Goal: Task Accomplishment & Management: Use online tool/utility

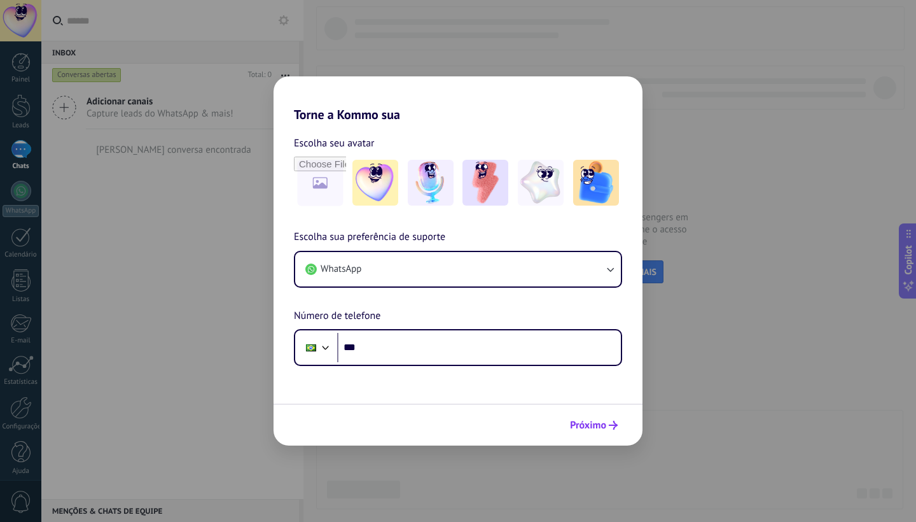
click at [585, 421] on span "Próximo" at bounding box center [588, 425] width 36 height 9
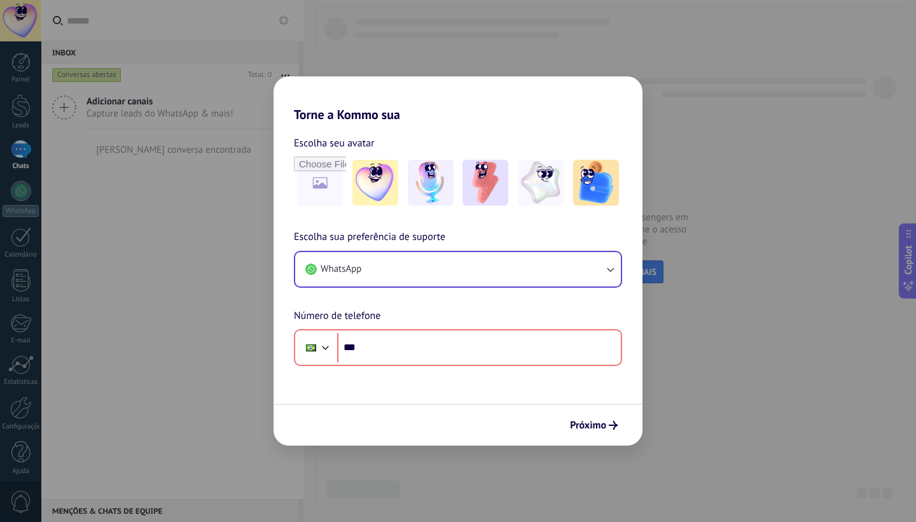
click at [416, 261] on button "WhatsApp" at bounding box center [458, 269] width 326 height 34
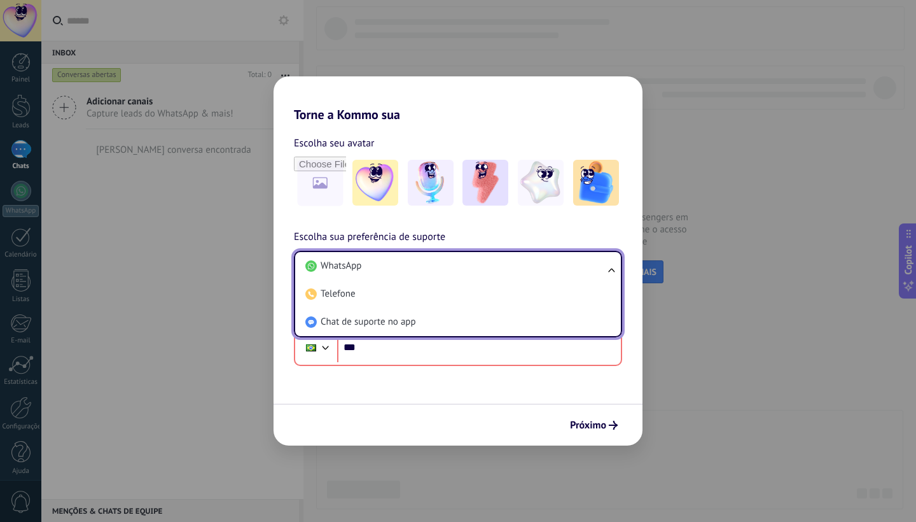
click at [416, 261] on li "WhatsApp" at bounding box center [455, 266] width 310 height 28
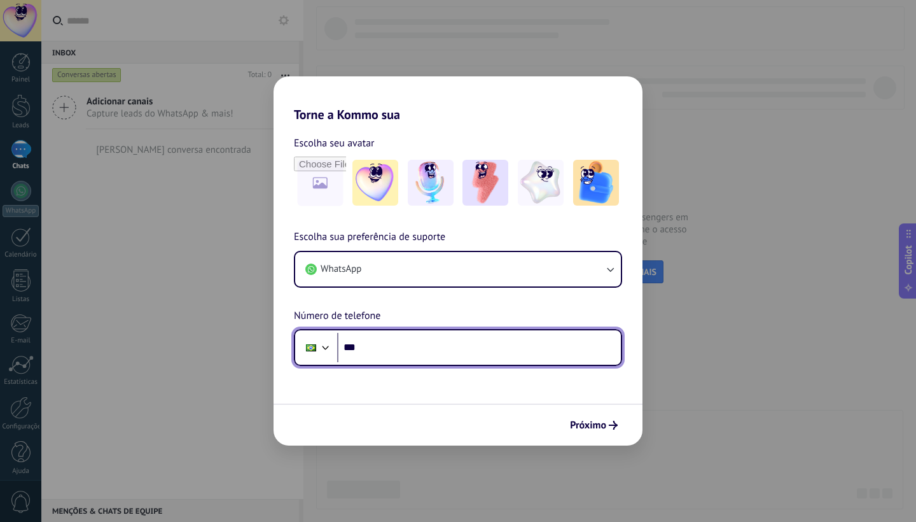
click at [419, 356] on input "***" at bounding box center [479, 347] width 284 height 29
type input "**********"
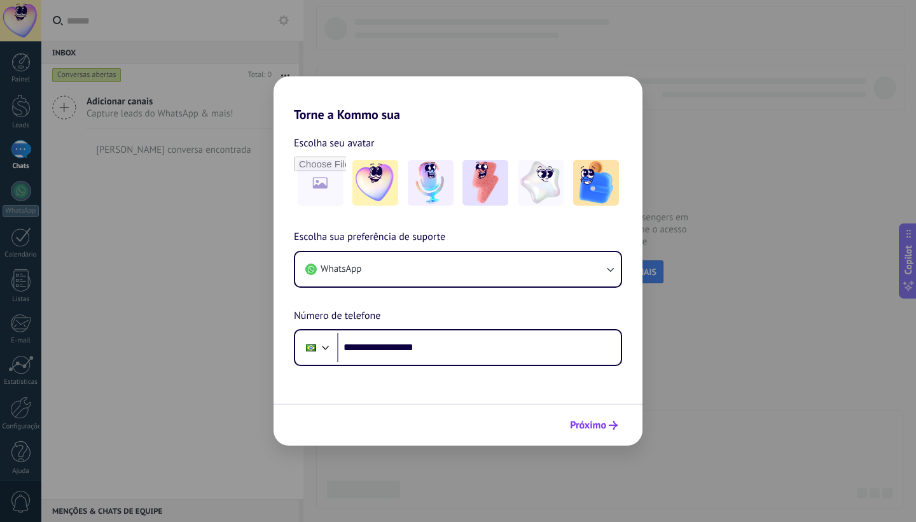
click at [592, 422] on span "Próximo" at bounding box center [588, 425] width 36 height 9
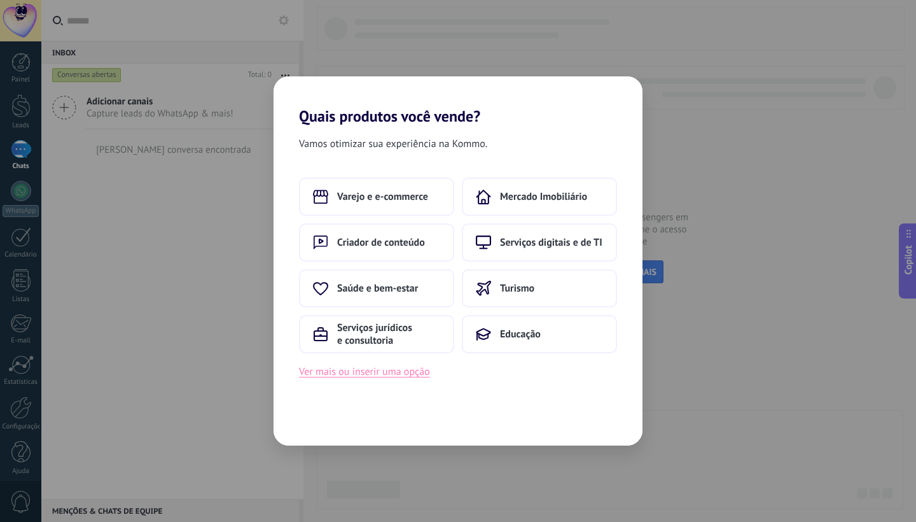
click at [382, 366] on button "Ver mais ou inserir uma opção" at bounding box center [364, 371] width 131 height 17
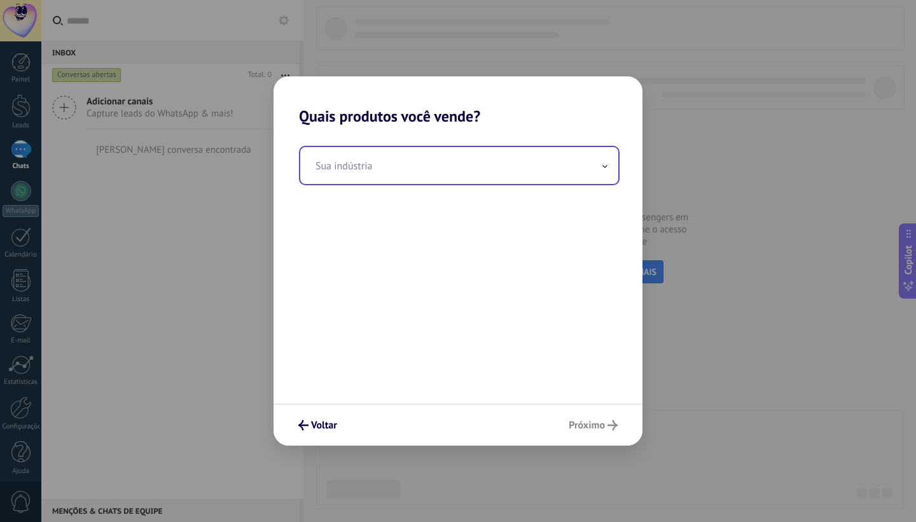
click at [467, 171] on input "text" at bounding box center [459, 165] width 318 height 37
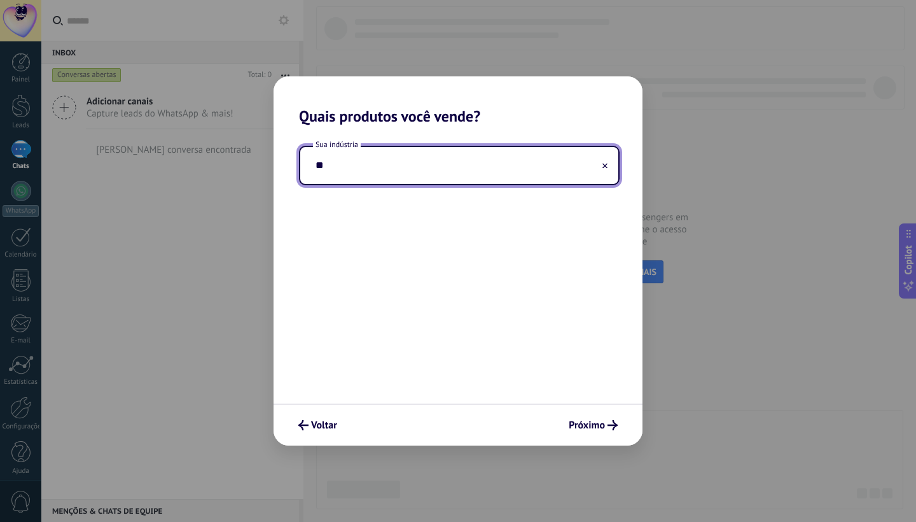
type input "*"
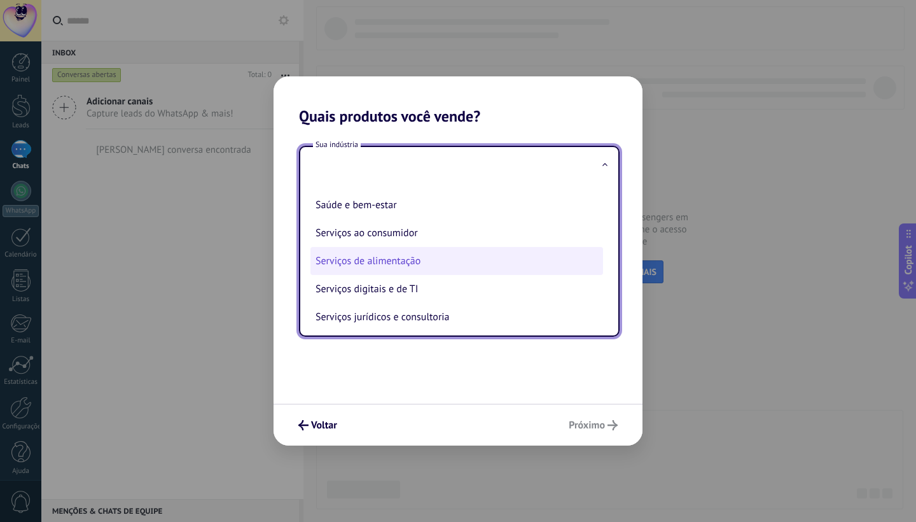
scroll to position [218, 0]
click at [474, 261] on li "Serviços de alimentação" at bounding box center [456, 262] width 293 height 28
type input "**********"
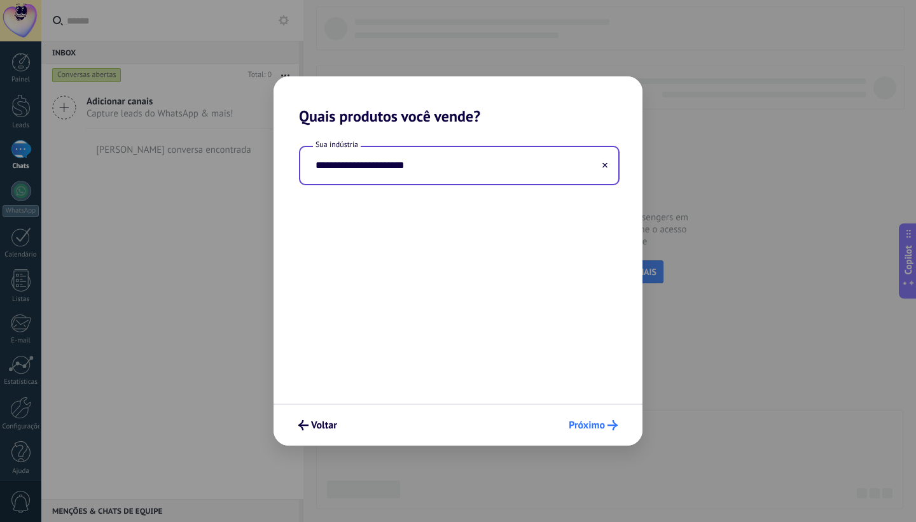
click at [596, 426] on span "Próximo" at bounding box center [587, 425] width 36 height 9
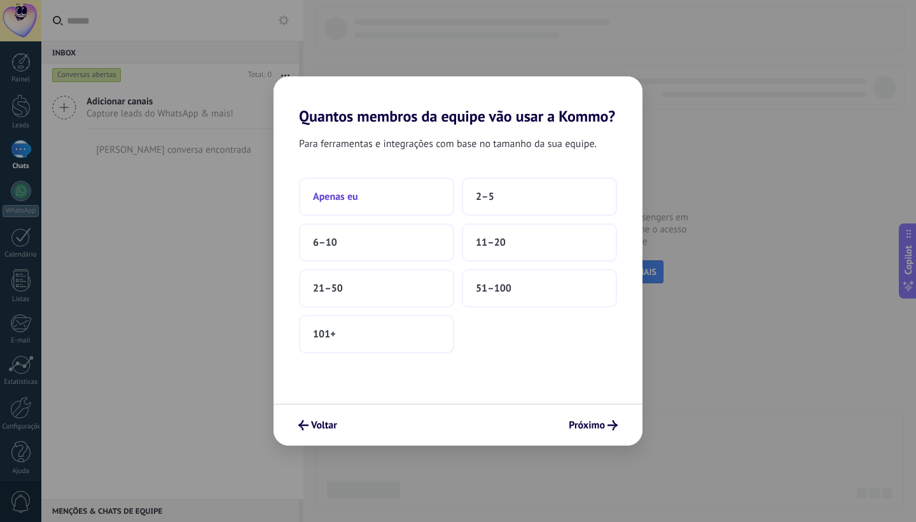
click at [395, 195] on button "Apenas eu" at bounding box center [376, 197] width 155 height 38
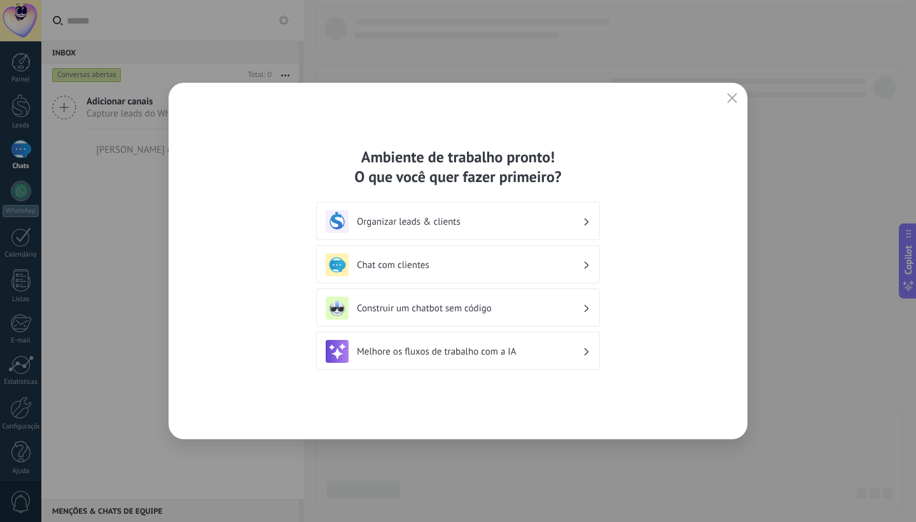
click at [571, 308] on h3 "Construir um chatbot sem código" at bounding box center [470, 308] width 226 height 12
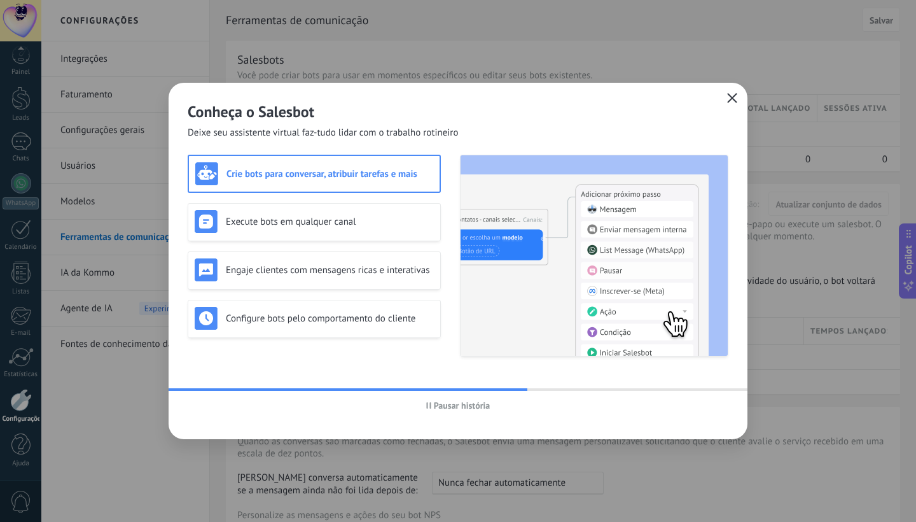
click at [732, 101] on icon "button" at bounding box center [732, 98] width 10 height 10
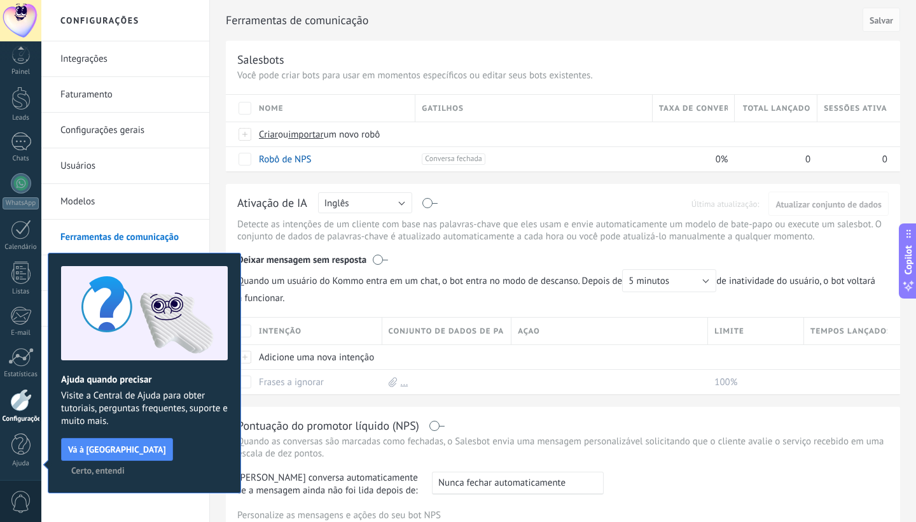
click at [125, 466] on span "Certo, entendi" at bounding box center [97, 470] width 53 height 9
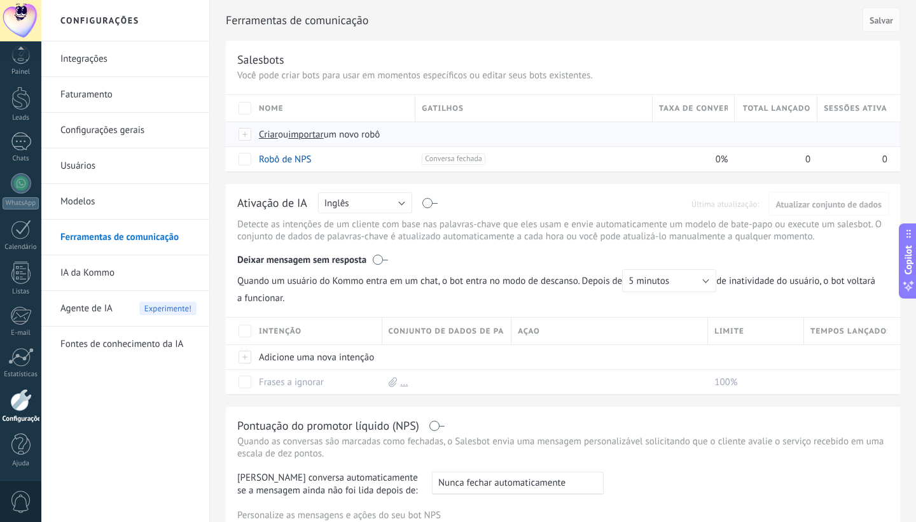
click at [270, 134] on span "Criar" at bounding box center [268, 135] width 19 height 12
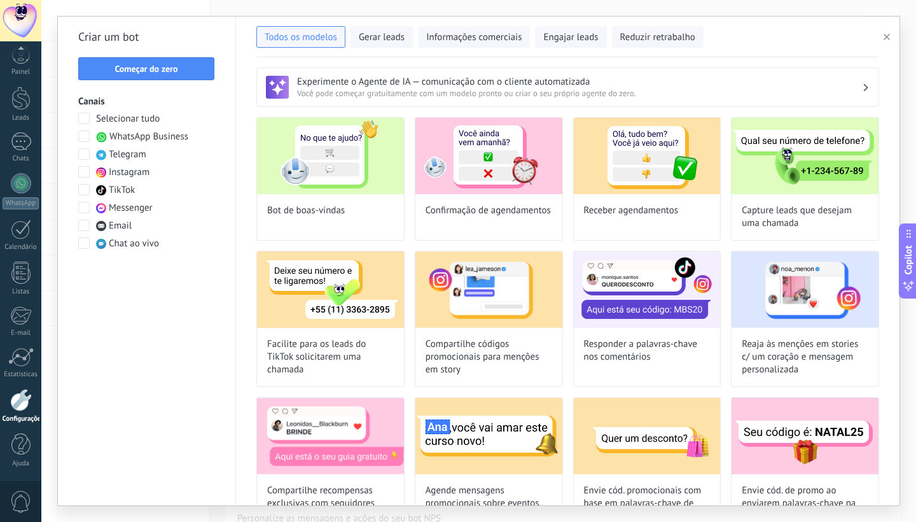
click at [83, 134] on span at bounding box center [83, 135] width 11 height 11
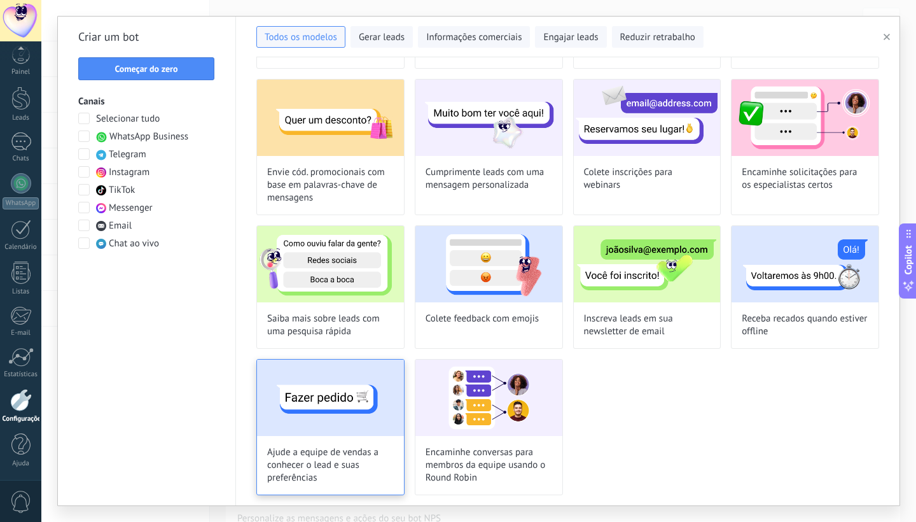
scroll to position [172, 0]
click at [338, 393] on img at bounding box center [330, 397] width 147 height 76
type input "**********"
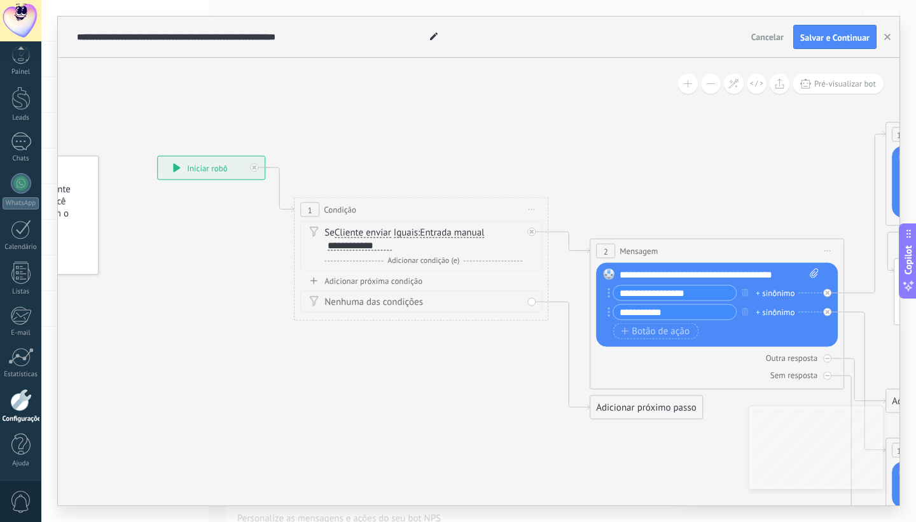
click at [204, 166] on div "**********" at bounding box center [211, 168] width 107 height 23
click at [222, 170] on div "**********" at bounding box center [211, 168] width 107 height 23
click at [373, 236] on span "Cliente enviar" at bounding box center [363, 233] width 57 height 10
click at [373, 236] on button "Cliente enviar" at bounding box center [407, 232] width 159 height 23
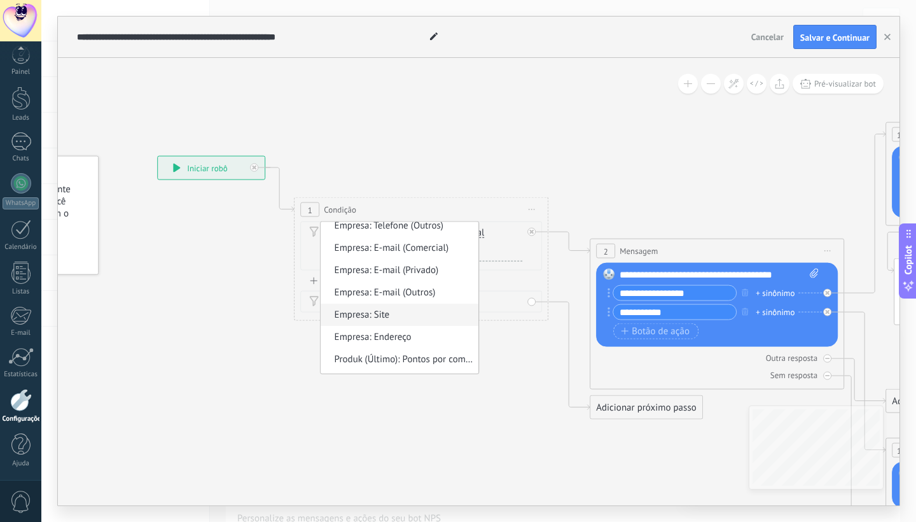
scroll to position [763, 0]
click at [443, 317] on span "Empresa: Site" at bounding box center [398, 316] width 154 height 13
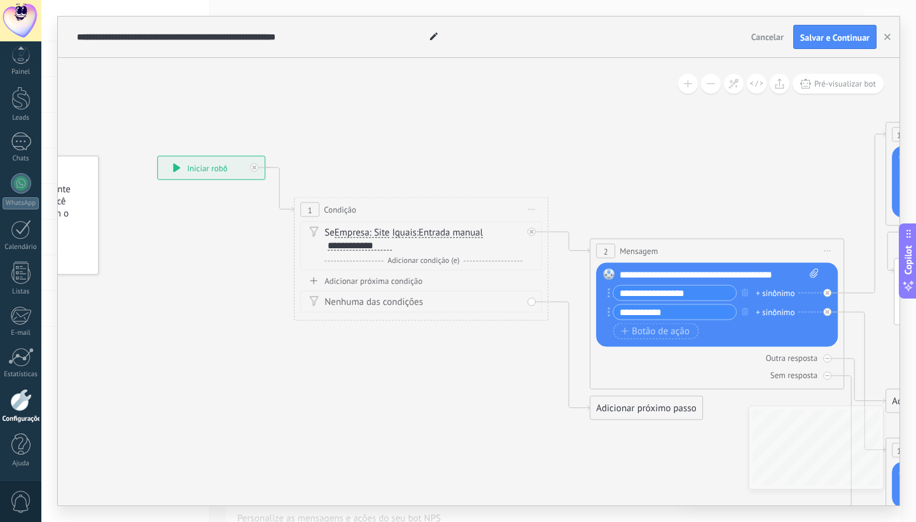
click at [405, 281] on div "Adicionar próxima condição" at bounding box center [421, 280] width 242 height 11
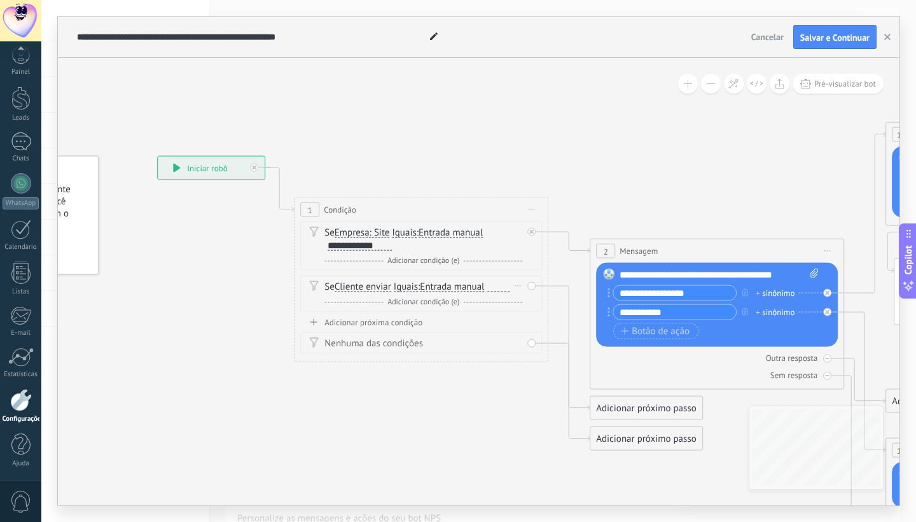
click at [442, 285] on span "Entrada manual" at bounding box center [452, 287] width 64 height 10
click at [442, 285] on button "Entrada manual" at bounding box center [493, 286] width 159 height 23
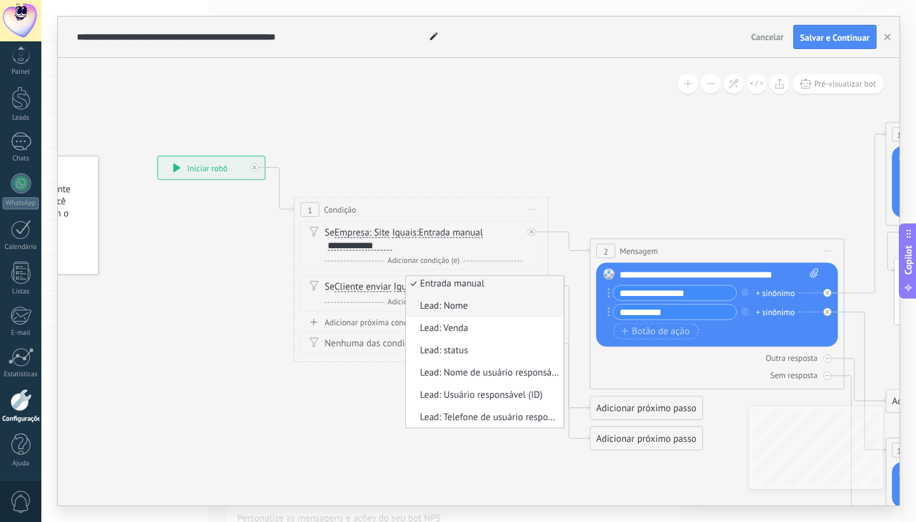
scroll to position [73, 0]
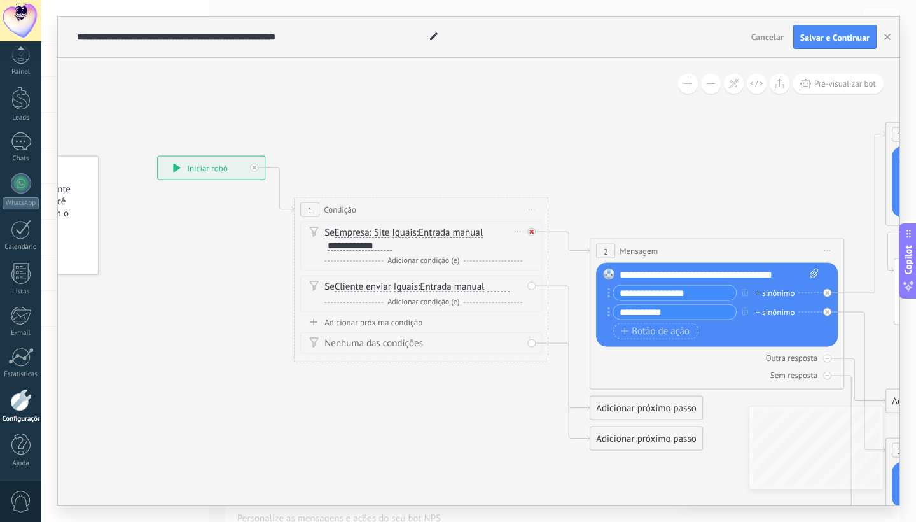
click at [534, 232] on icon at bounding box center [531, 232] width 4 height 4
click at [533, 231] on div "Se Empresa: Site Cliente enviar Comentário do cliente Cliente Código de chat at…" at bounding box center [421, 245] width 242 height 49
click at [527, 232] on div "Se Empresa: Site Cliente enviar Comentário do cliente Cliente Código de chat at…" at bounding box center [421, 245] width 242 height 49
click at [383, 232] on span "Empresa: Site" at bounding box center [362, 233] width 55 height 10
click at [383, 232] on button "Empresa: Site" at bounding box center [407, 232] width 159 height 23
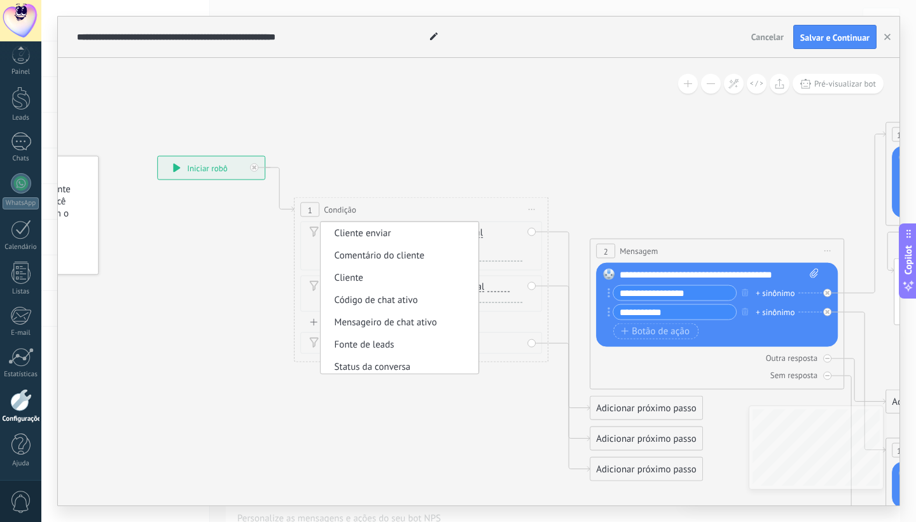
scroll to position [0, 0]
click at [415, 235] on span "Cliente enviar" at bounding box center [398, 233] width 154 height 13
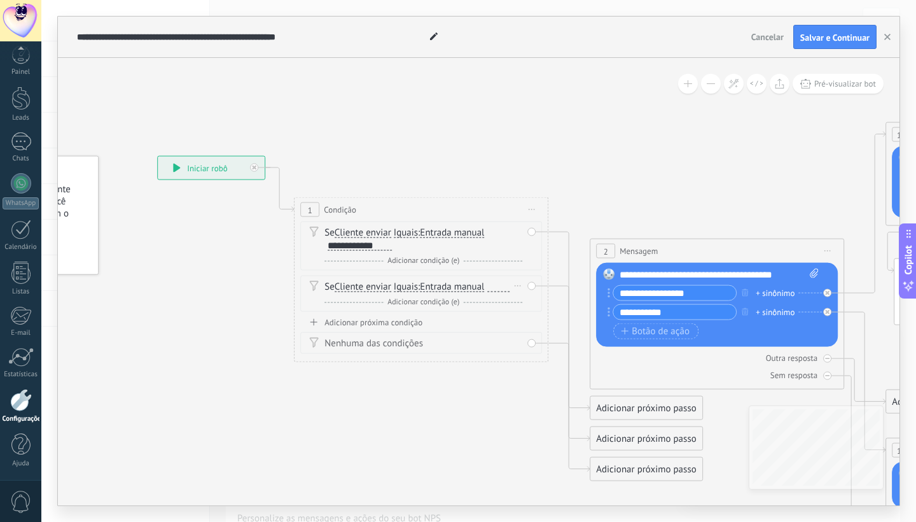
click at [426, 283] on span "Entrada manual" at bounding box center [452, 287] width 64 height 10
click at [426, 283] on button "Entrada manual" at bounding box center [493, 286] width 159 height 23
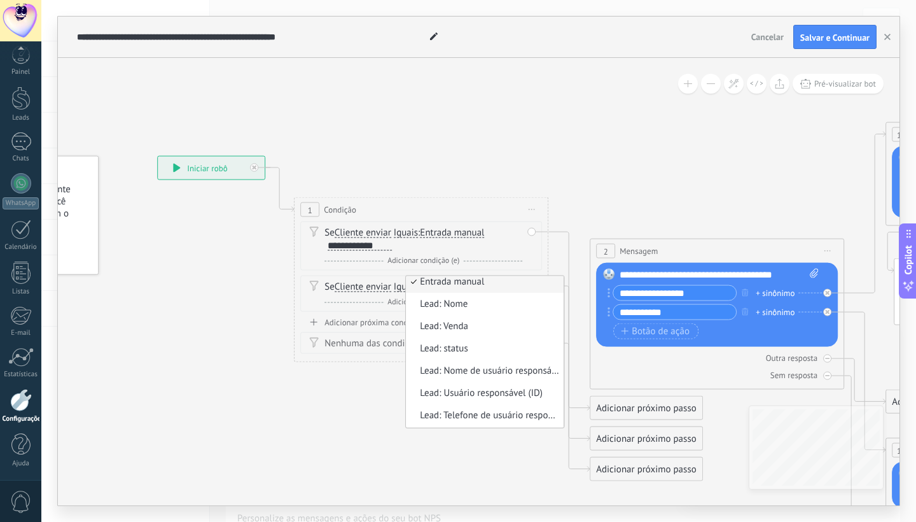
scroll to position [3, 0]
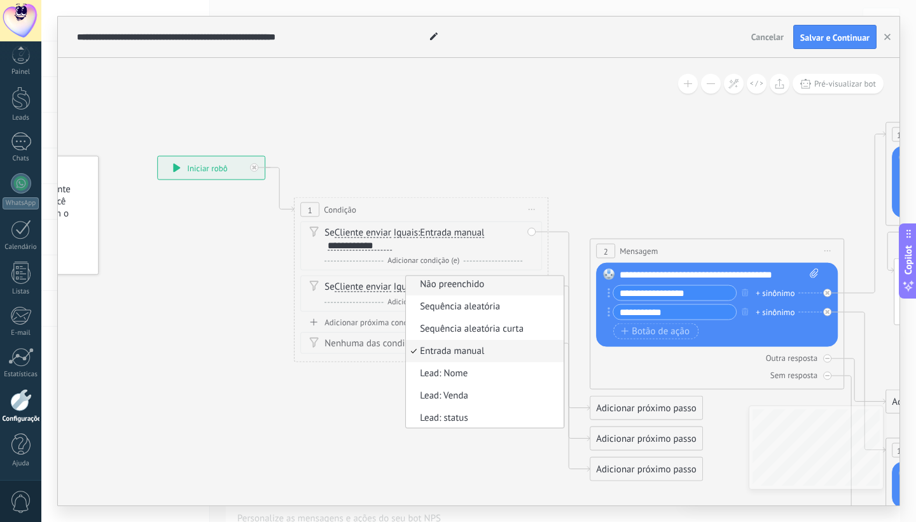
click at [509, 282] on span "Não preenchido" at bounding box center [483, 284] width 154 height 13
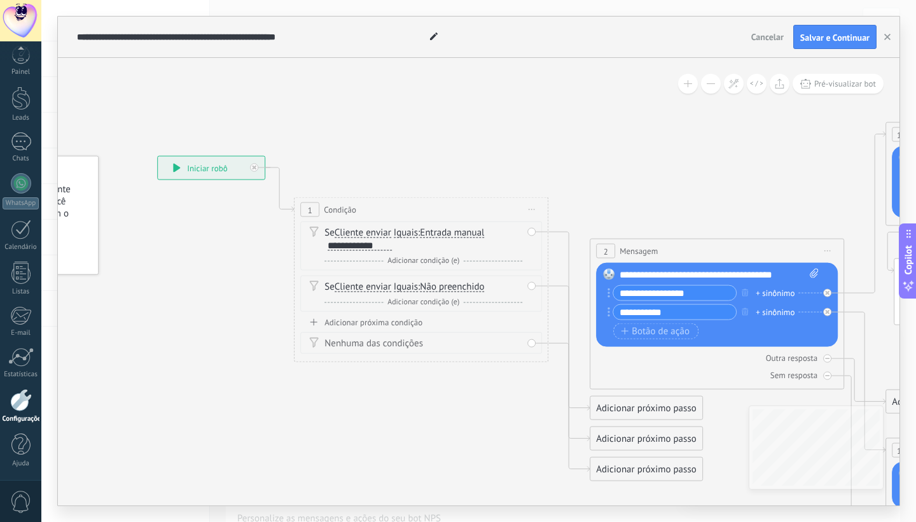
click at [435, 286] on span "Não preenchido" at bounding box center [452, 287] width 64 height 10
click at [435, 286] on button "Não preenchido" at bounding box center [493, 286] width 159 height 23
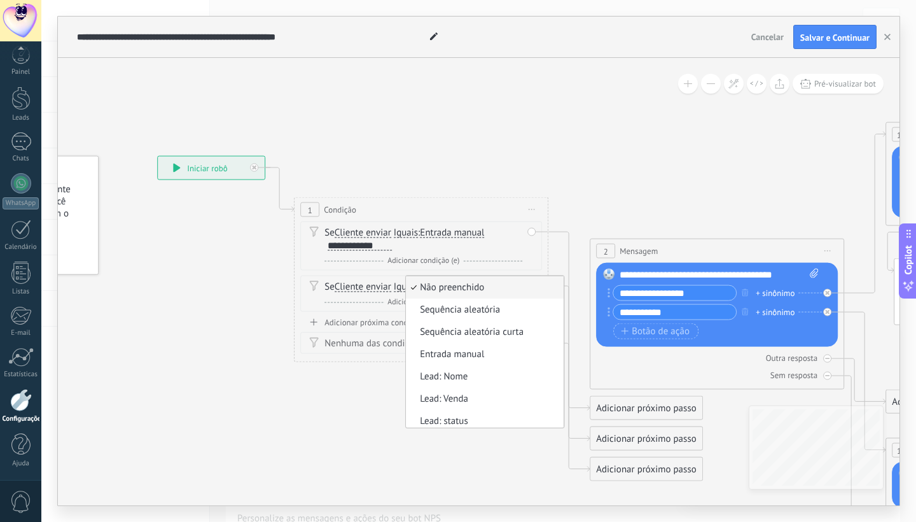
click at [335, 288] on div "Se Cliente enviar Cliente enviar Comentário do cliente Cliente Código de chat a…" at bounding box center [423, 287] width 198 height 13
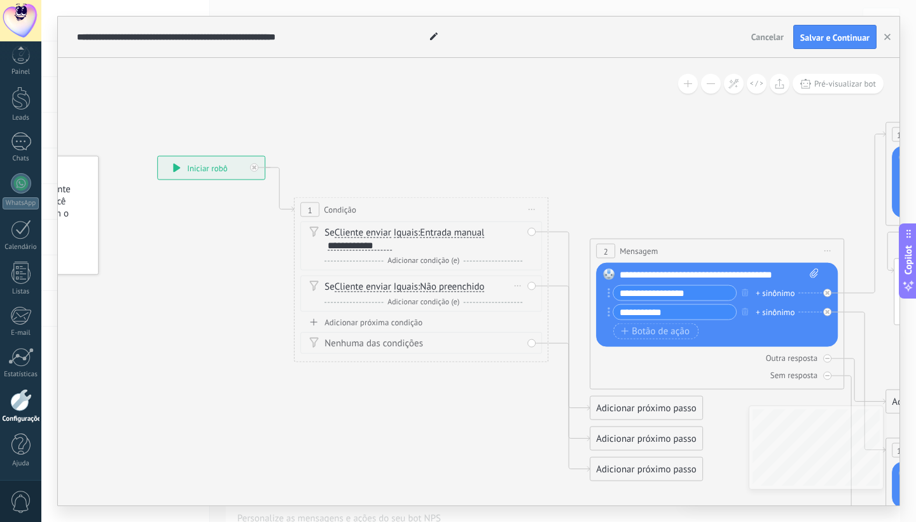
click at [312, 284] on icon at bounding box center [313, 286] width 9 height 10
click at [531, 284] on div "Se Cliente enviar Cliente enviar Comentário do cliente Cliente Código de chat a…" at bounding box center [421, 293] width 242 height 36
click at [513, 284] on div "Excluir" at bounding box center [518, 286] width 14 height 18
click at [524, 300] on icon at bounding box center [523, 304] width 8 height 8
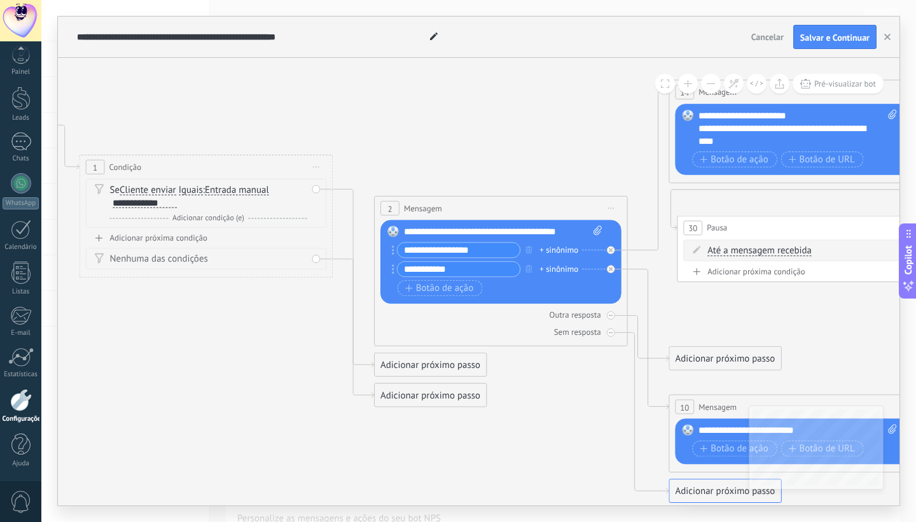
click at [200, 260] on div "Nenhuma das condições" at bounding box center [207, 259] width 197 height 13
click at [315, 188] on div "Se Cliente enviar Cliente enviar Comentário do cliente Cliente Código de chat a…" at bounding box center [206, 203] width 241 height 49
click at [352, 216] on icon at bounding box center [353, 293] width 41 height 208
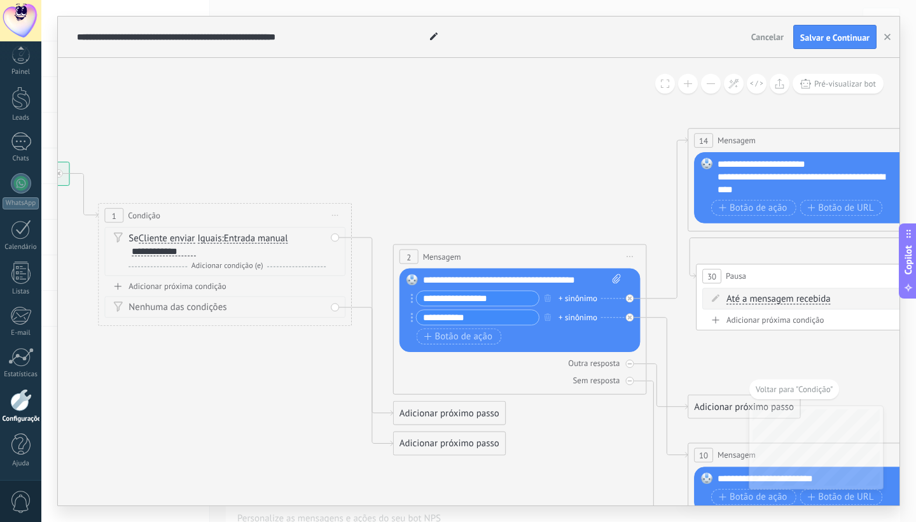
click at [454, 411] on div "Adicionar próximo passo" at bounding box center [449, 413] width 111 height 21
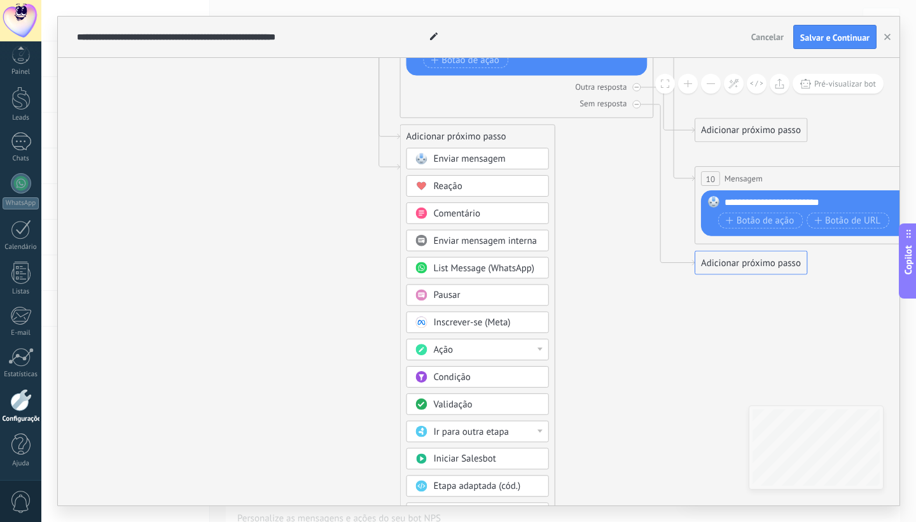
click at [538, 349] on div at bounding box center [540, 348] width 5 height 3
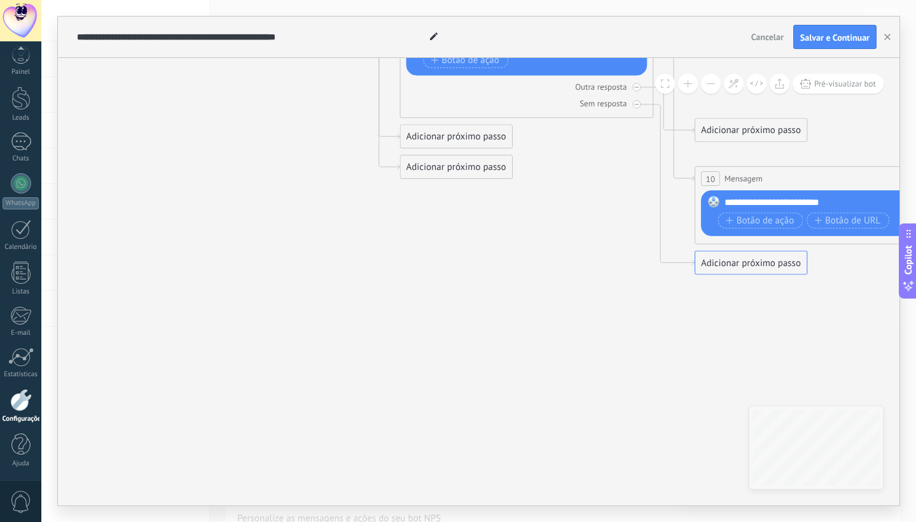
click at [492, 133] on div "Adicionar próximo passo" at bounding box center [456, 136] width 111 height 21
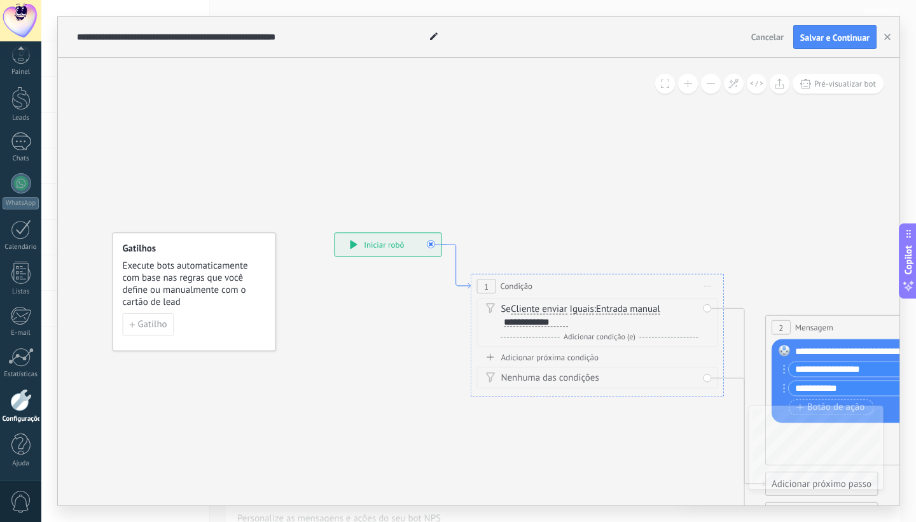
click at [463, 283] on icon at bounding box center [456, 266] width 29 height 44
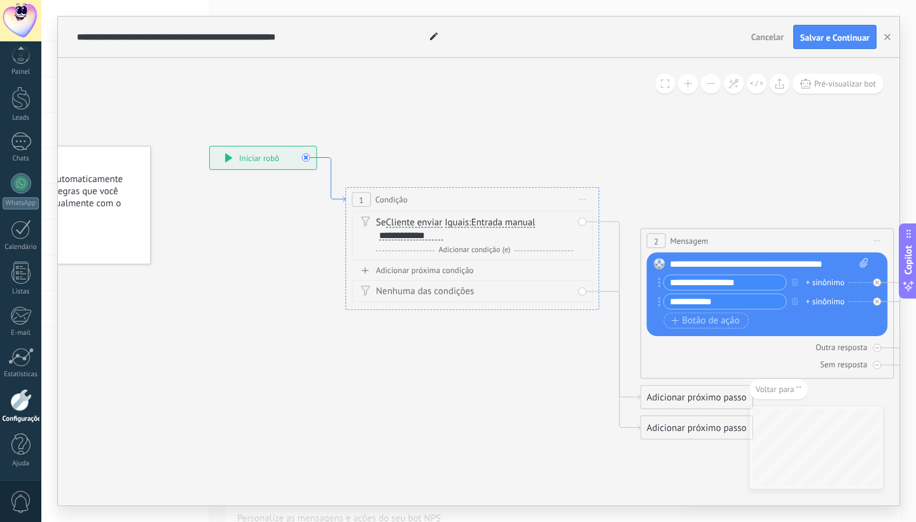
drag, startPoint x: 339, startPoint y: 228, endPoint x: 333, endPoint y: 193, distance: 36.2
click at [333, 193] on icon at bounding box center [331, 179] width 29 height 44
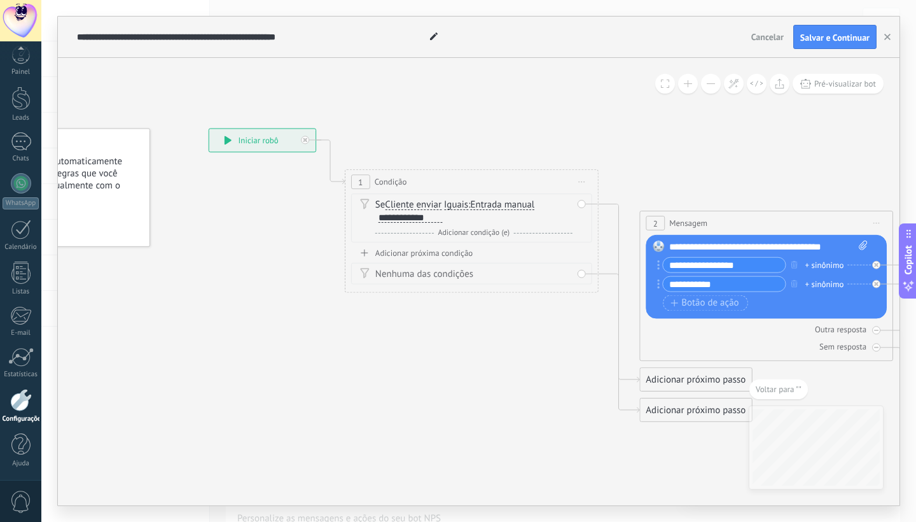
drag, startPoint x: 385, startPoint y: 155, endPoint x: 356, endPoint y: 317, distance: 164.2
click at [28, 139] on div at bounding box center [21, 141] width 20 height 18
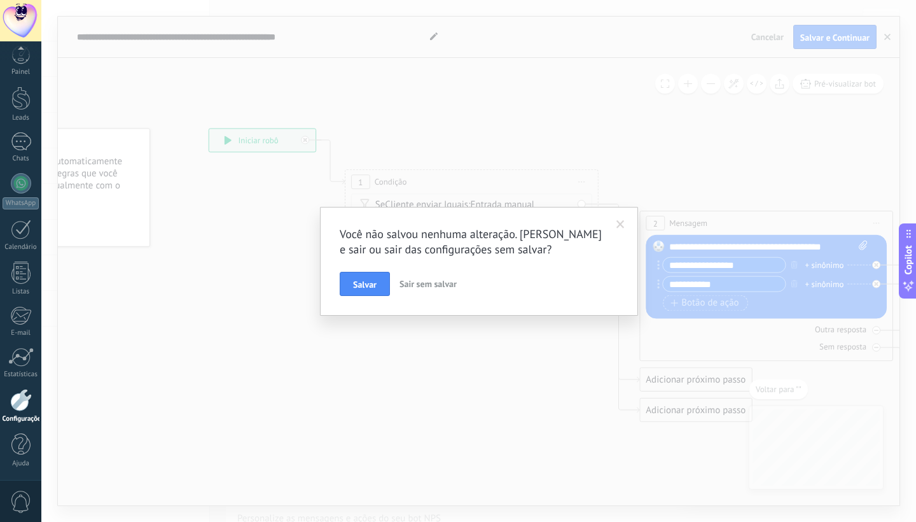
click at [620, 228] on span at bounding box center [621, 224] width 8 height 9
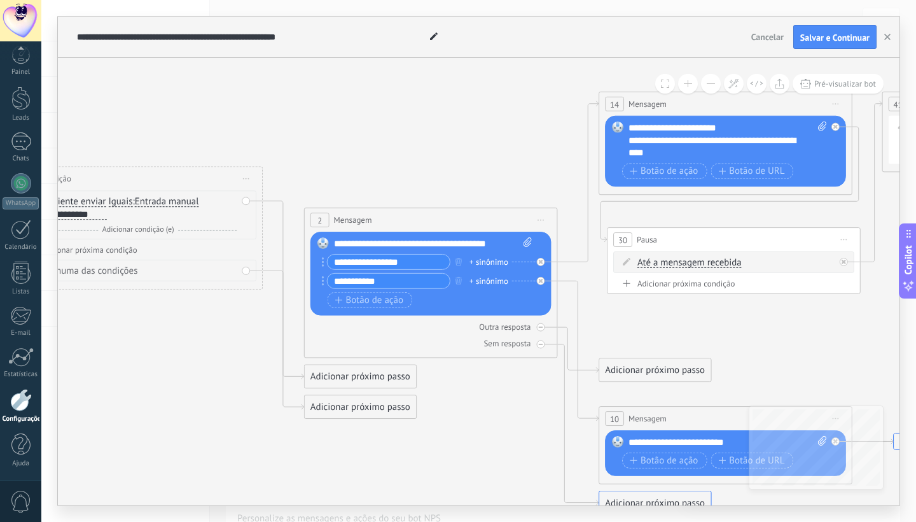
click at [526, 239] on icon at bounding box center [528, 242] width 8 height 10
click input "Upload" at bounding box center [0, 0] width 0 height 0
click at [497, 246] on div "**********" at bounding box center [433, 243] width 199 height 13
click at [499, 246] on div "**********" at bounding box center [433, 243] width 199 height 13
